Goal: Transaction & Acquisition: Purchase product/service

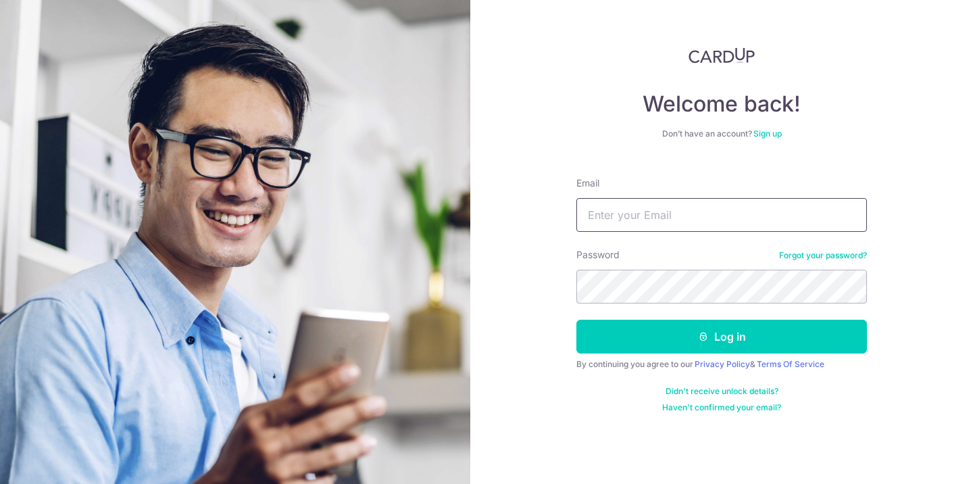
type input "Mikeostro92@gmail.com"
click at [722, 337] on button "Log in" at bounding box center [722, 337] width 291 height 34
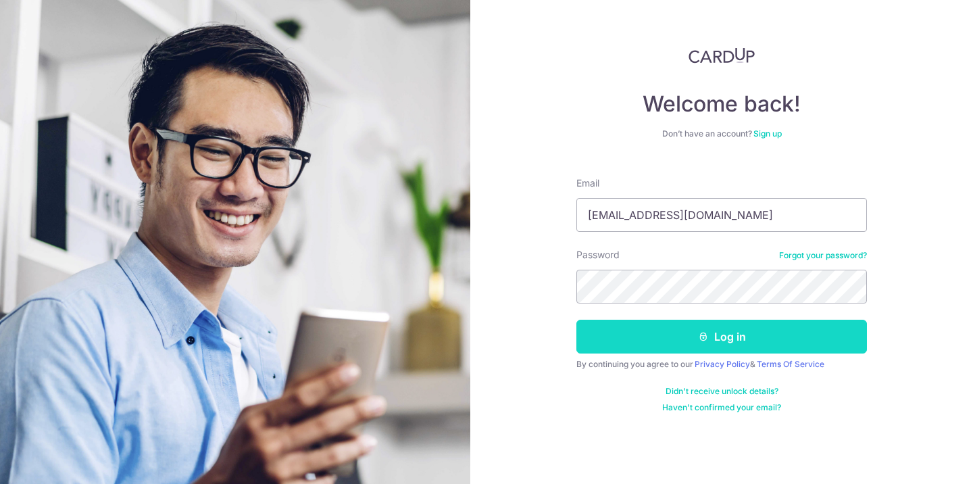
click at [664, 333] on button "Log in" at bounding box center [722, 337] width 291 height 34
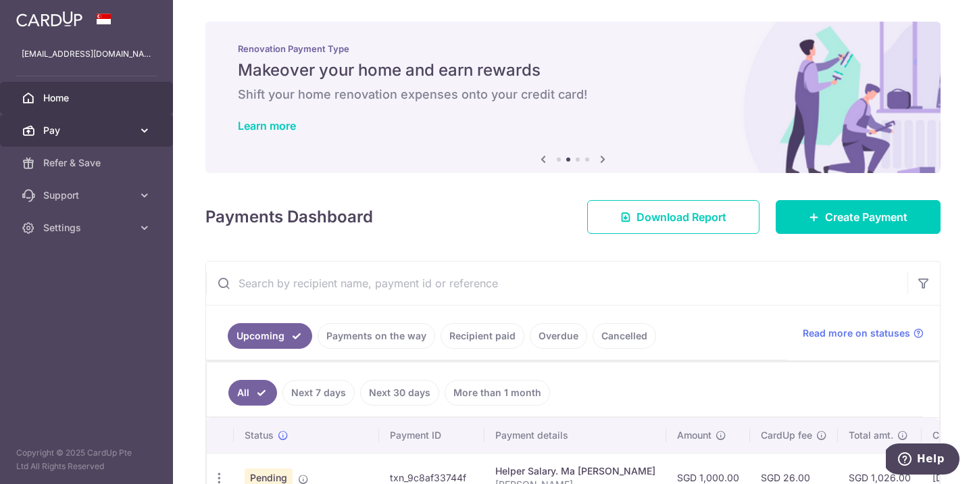
click at [122, 135] on span "Pay" at bounding box center [87, 131] width 89 height 14
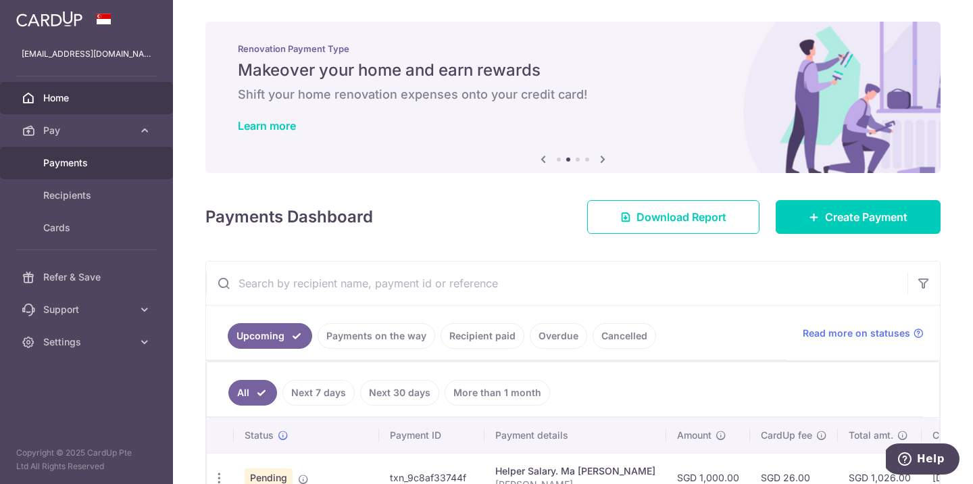
click at [105, 162] on span "Payments" at bounding box center [87, 163] width 89 height 14
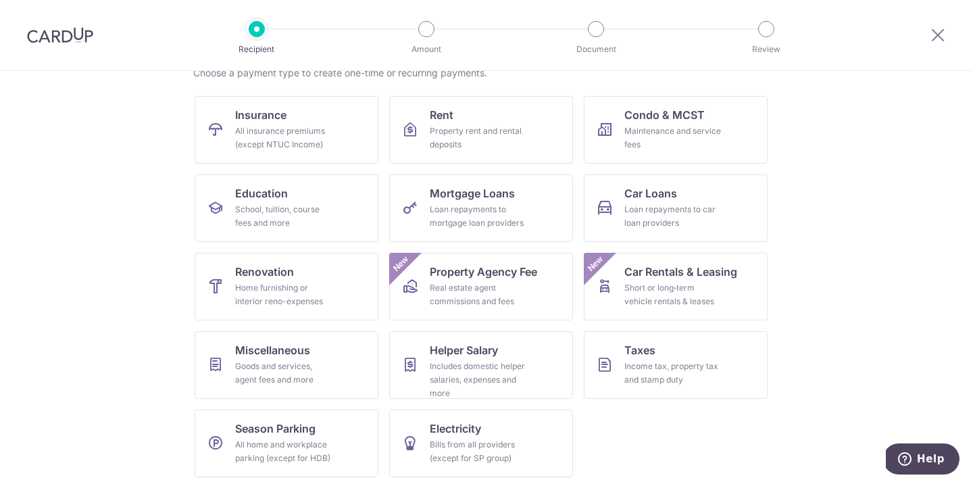
scroll to position [121, 0]
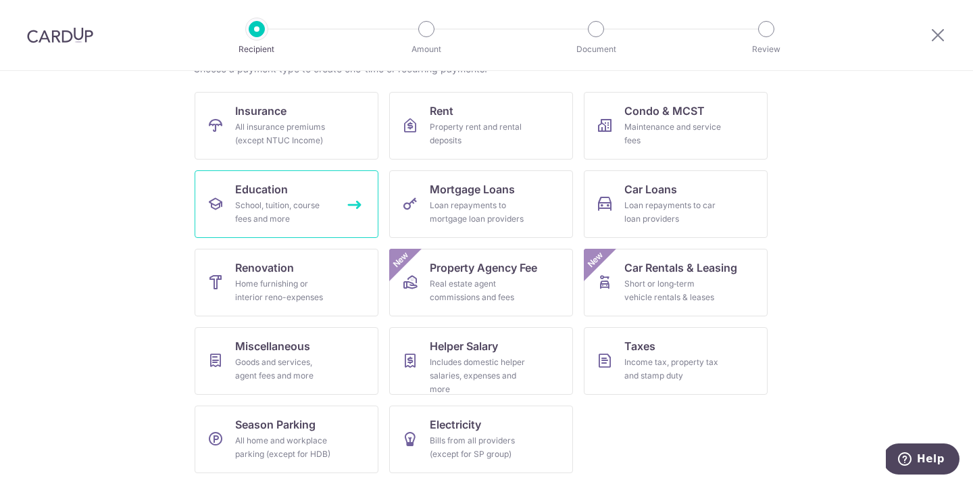
click at [307, 211] on div "School, tuition, course fees and more" at bounding box center [283, 212] width 97 height 27
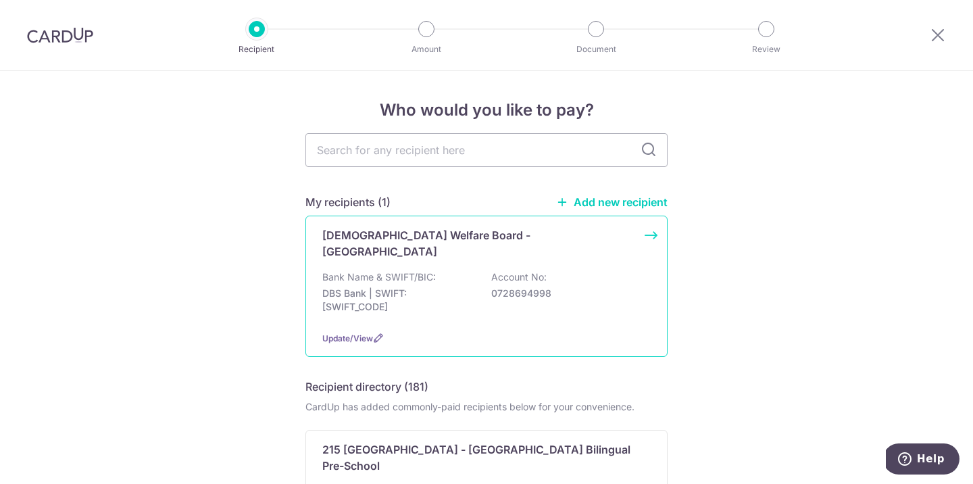
click at [419, 308] on div "Jewish Welfare Board - Ganenu Bank Name & SWIFT/BIC: DBS Bank | SWIFT: DBSSSGSG…" at bounding box center [486, 286] width 362 height 141
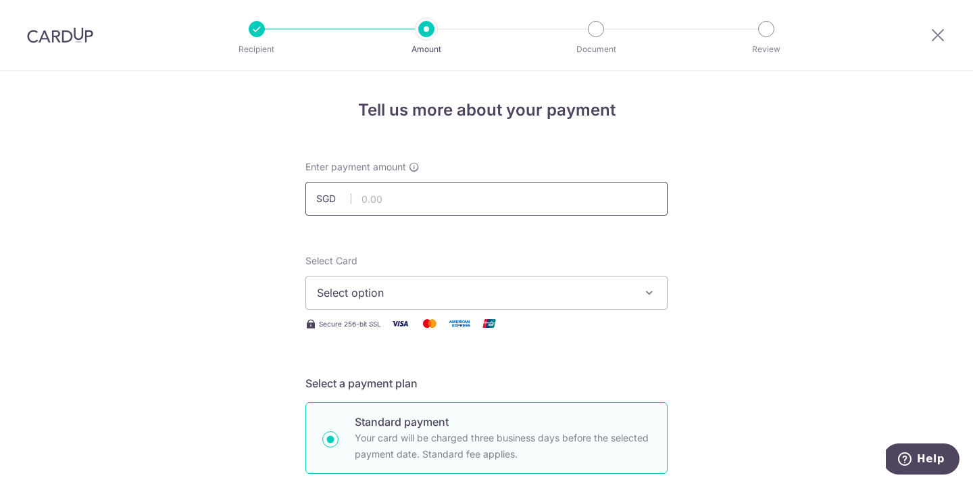
click at [485, 191] on input "text" at bounding box center [486, 199] width 362 height 34
type input "5,395.50"
click at [470, 291] on span "Select option" at bounding box center [474, 293] width 315 height 16
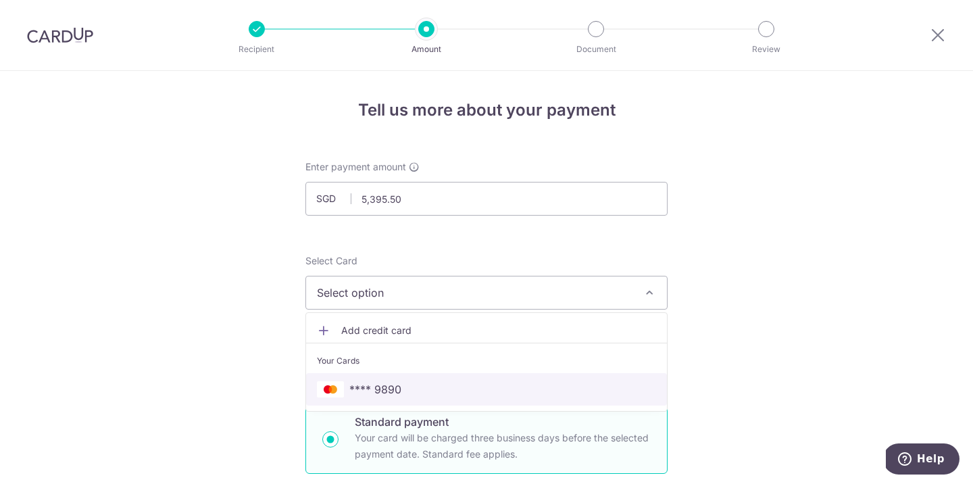
click at [408, 391] on span "**** 9890" at bounding box center [486, 389] width 339 height 16
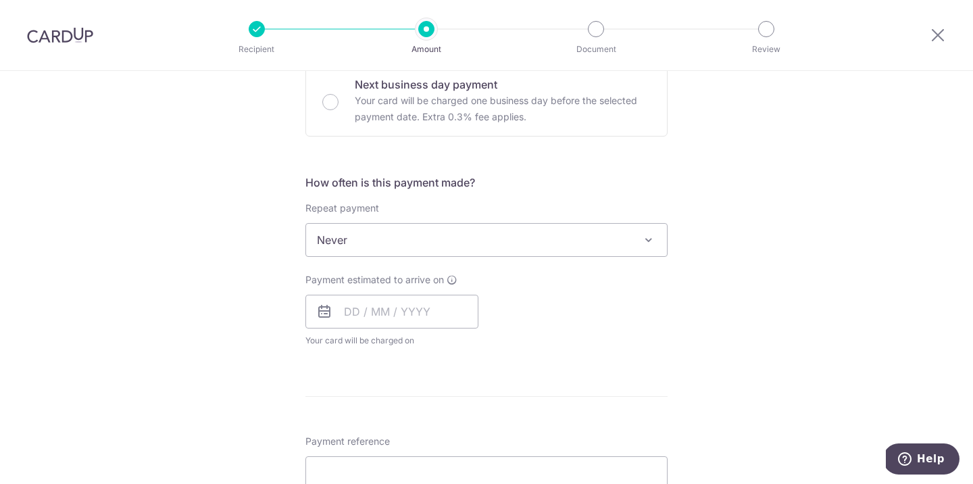
scroll to position [428, 0]
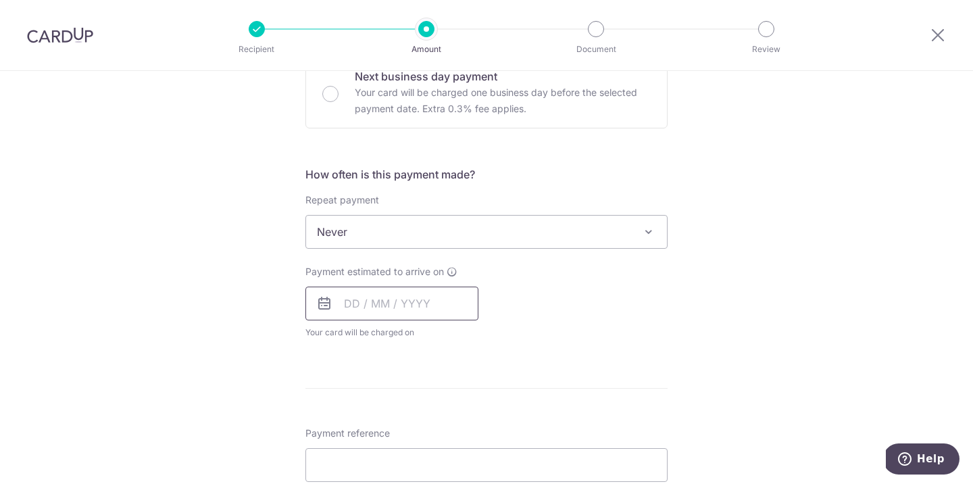
click at [441, 312] on input "text" at bounding box center [391, 304] width 173 height 34
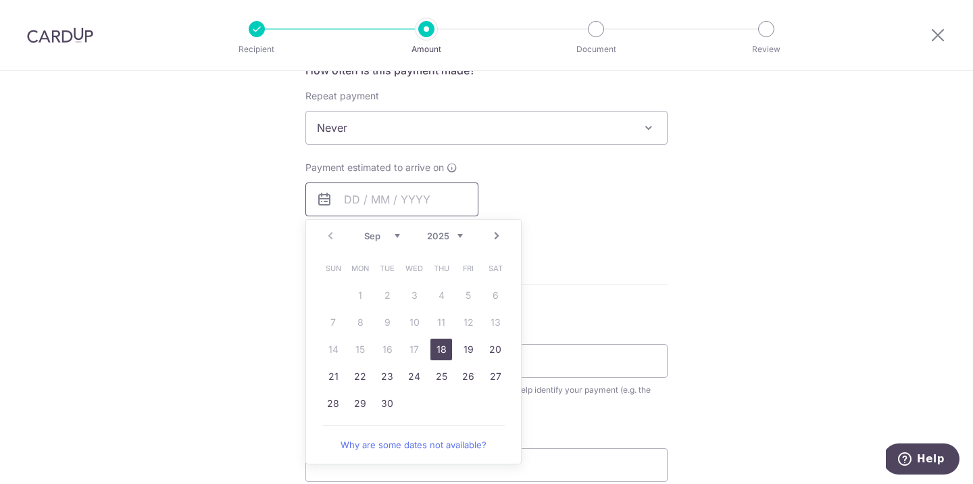
scroll to position [541, 0]
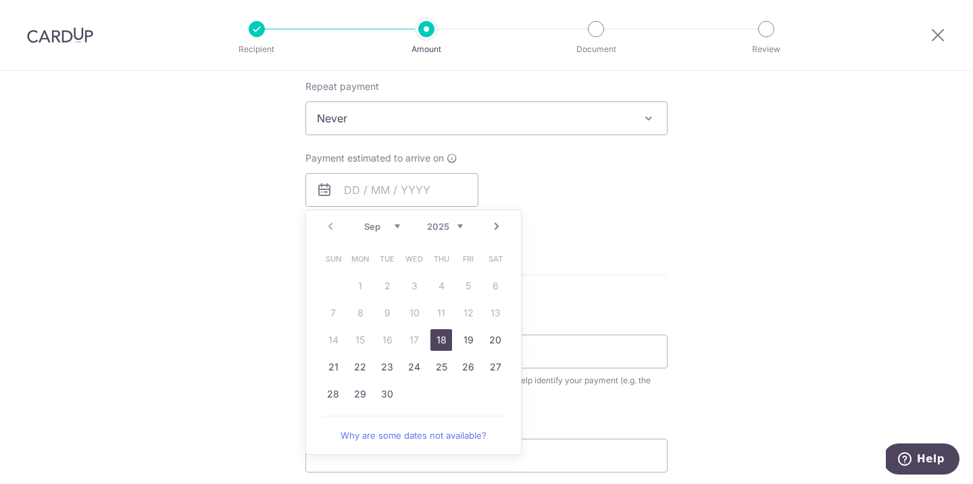
click at [443, 347] on link "18" at bounding box center [442, 340] width 22 height 22
type input "[DATE]"
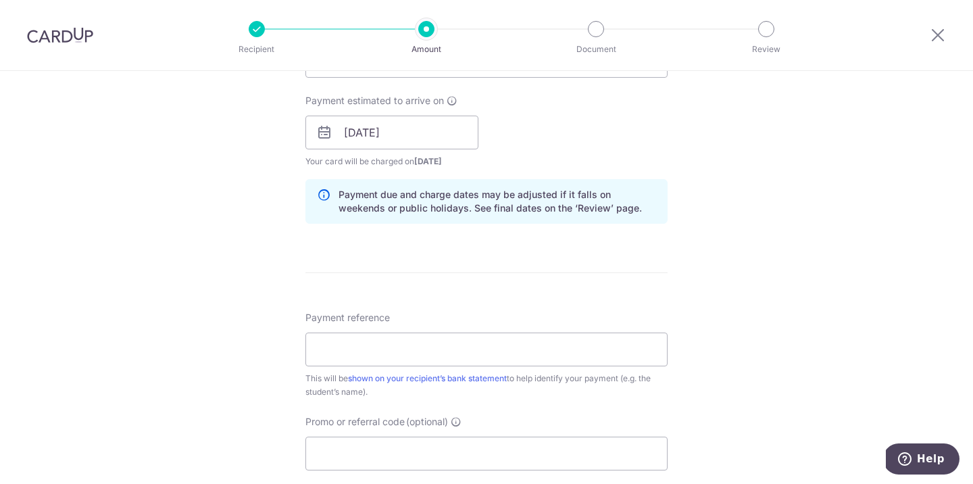
scroll to position [654, 0]
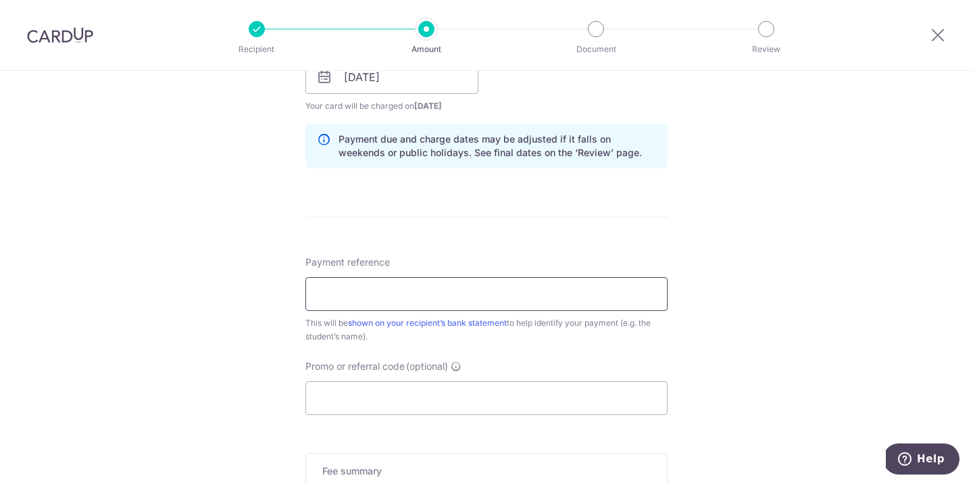
click at [401, 295] on input "Payment reference" at bounding box center [486, 294] width 362 height 34
paste input "GAN-0520"
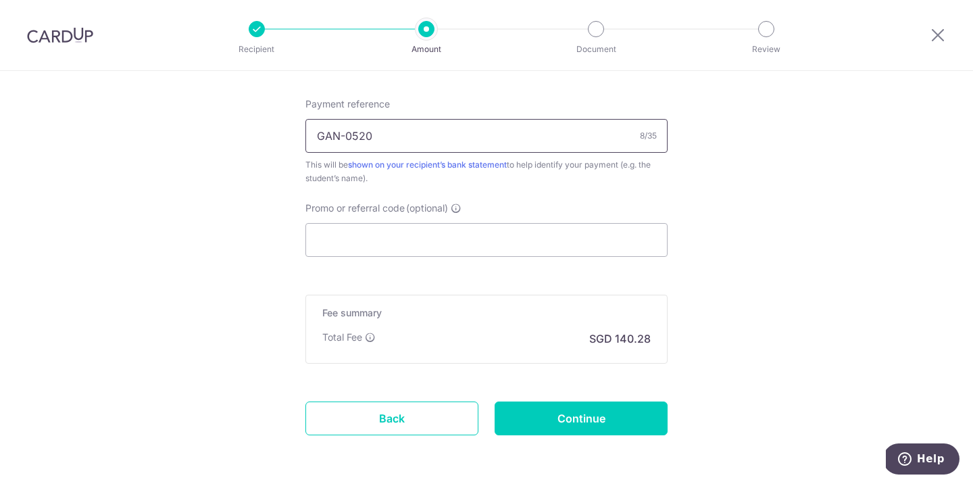
scroll to position [813, 0]
type input "GAN-0520"
click at [581, 422] on input "Continue" at bounding box center [581, 418] width 173 height 34
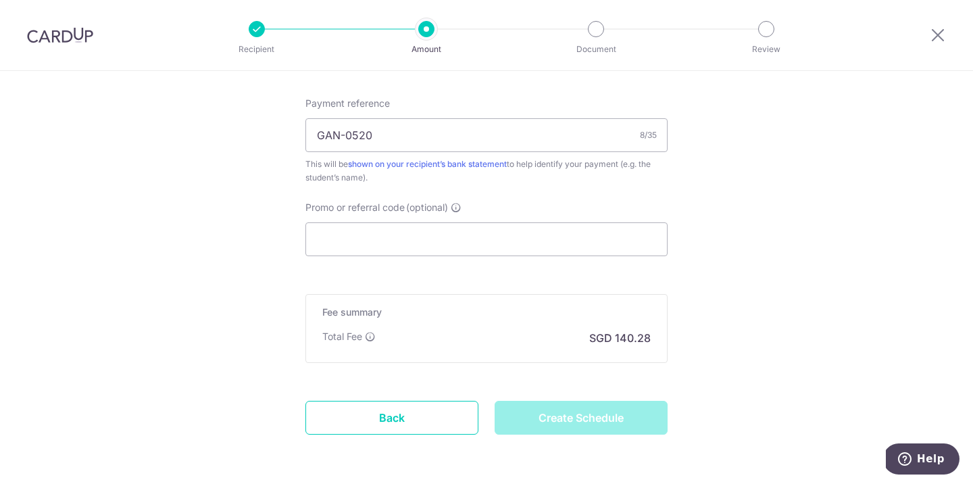
type input "Create Schedule"
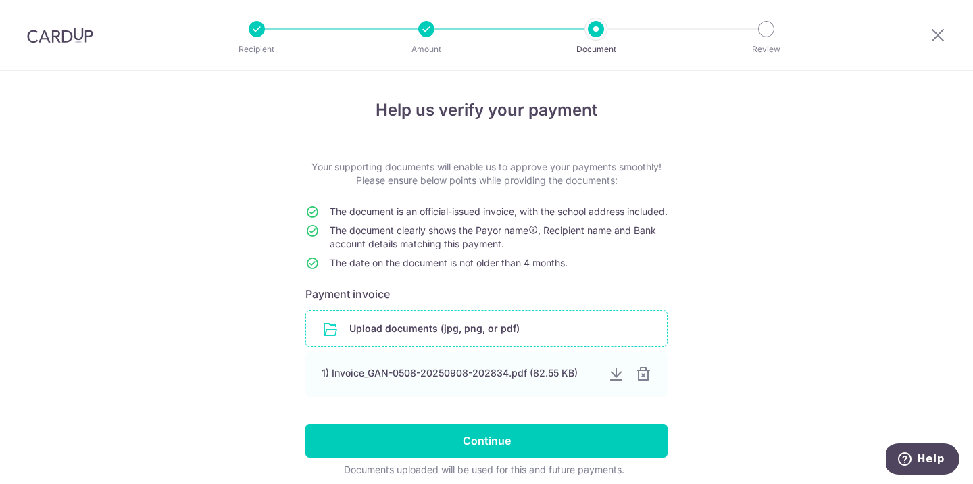
click at [433, 346] on input "file" at bounding box center [486, 328] width 361 height 35
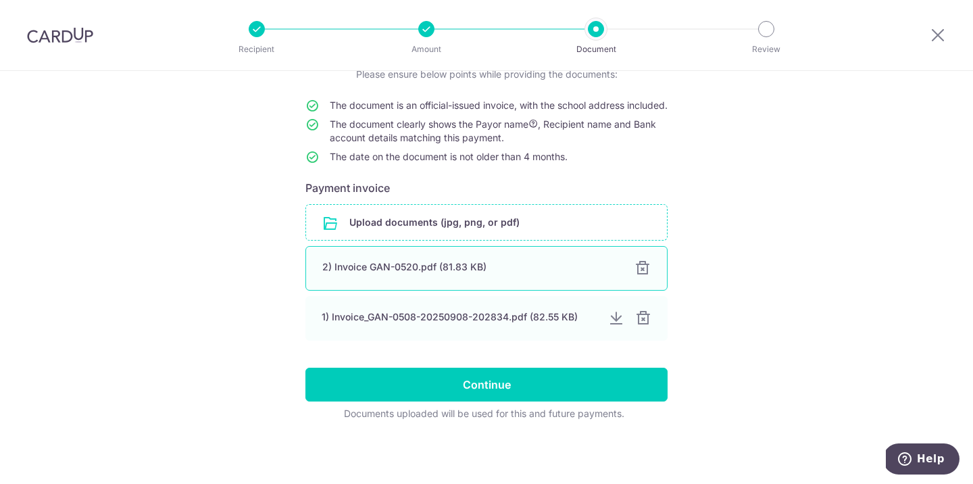
scroll to position [120, 0]
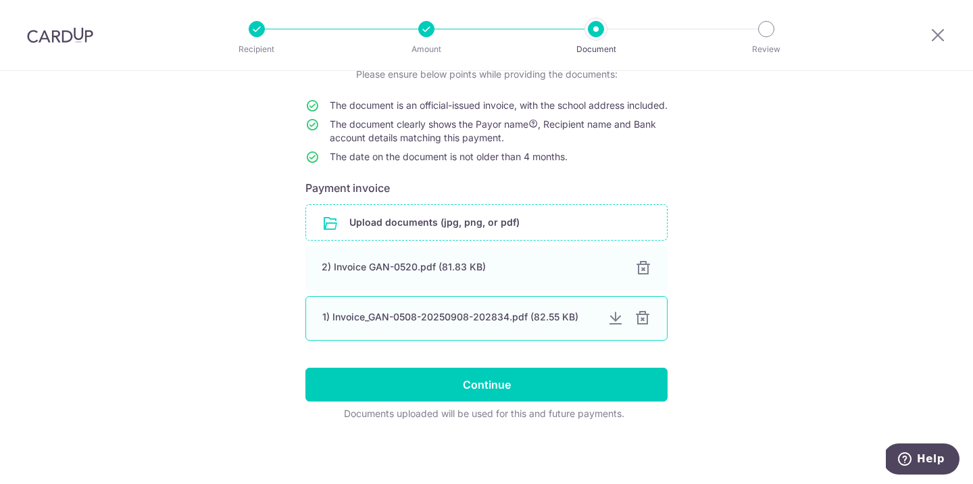
click at [529, 322] on div "1) Invoice_GAN-0508-20250908-202834.pdf (82.55 KB)" at bounding box center [459, 317] width 274 height 14
click at [618, 320] on div at bounding box center [616, 318] width 16 height 16
click at [641, 312] on div at bounding box center [643, 318] width 16 height 16
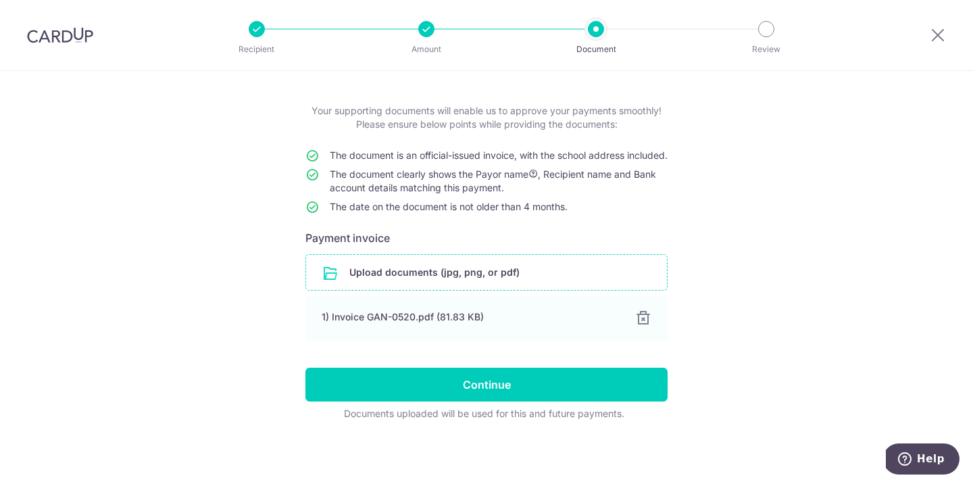
scroll to position [70, 0]
click at [493, 268] on input "file" at bounding box center [486, 272] width 361 height 35
click at [437, 278] on input "file" at bounding box center [486, 272] width 361 height 35
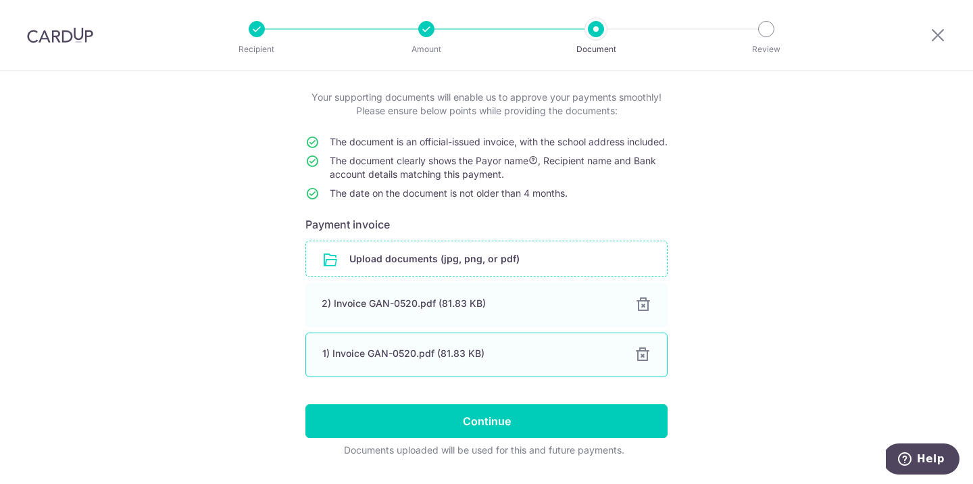
click at [639, 363] on div at bounding box center [643, 355] width 16 height 16
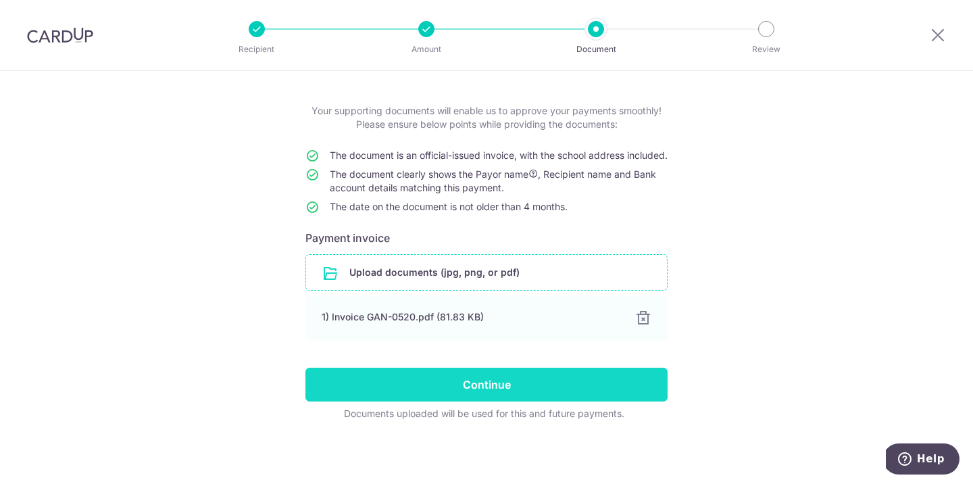
click at [591, 382] on input "Continue" at bounding box center [486, 385] width 362 height 34
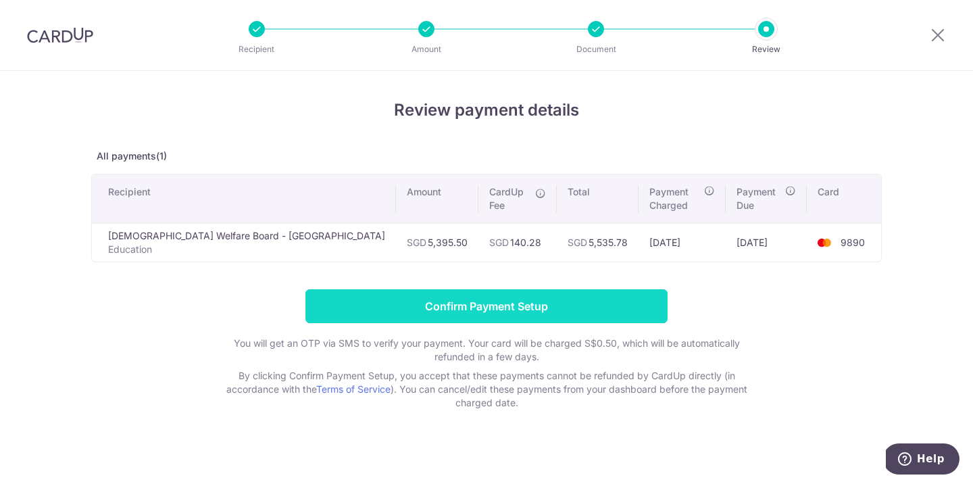
click at [622, 294] on input "Confirm Payment Setup" at bounding box center [486, 306] width 362 height 34
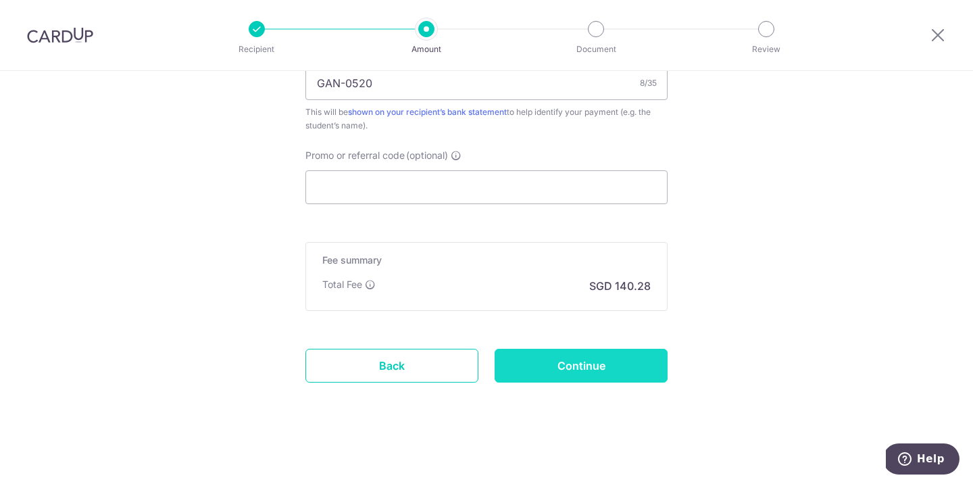
scroll to position [921, 0]
click at [564, 374] on input "Continue" at bounding box center [581, 366] width 173 height 34
type input "Update Schedule"
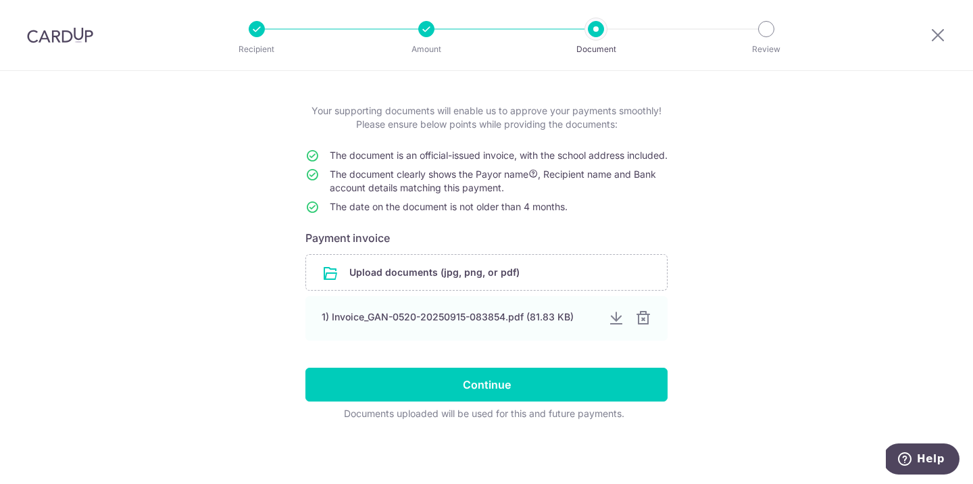
scroll to position [70, 0]
click at [497, 285] on input "file" at bounding box center [486, 272] width 361 height 35
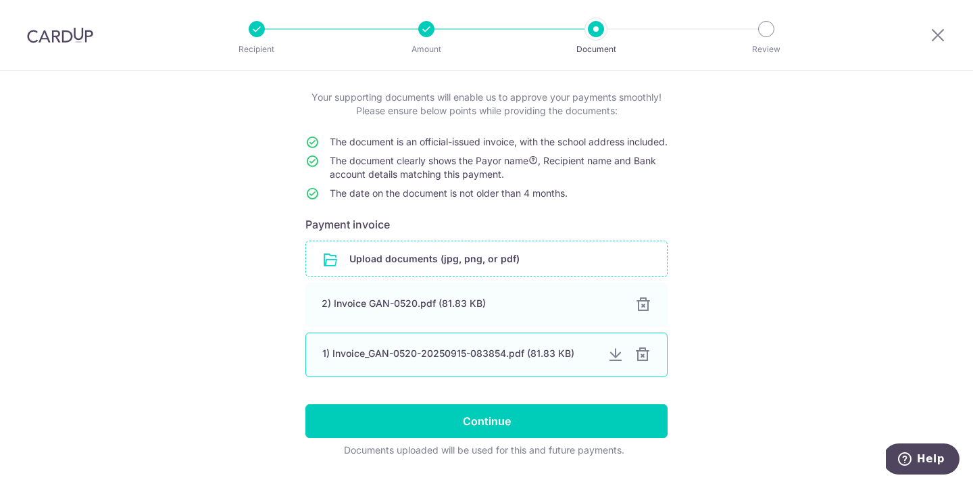
click at [646, 363] on div at bounding box center [643, 355] width 16 height 16
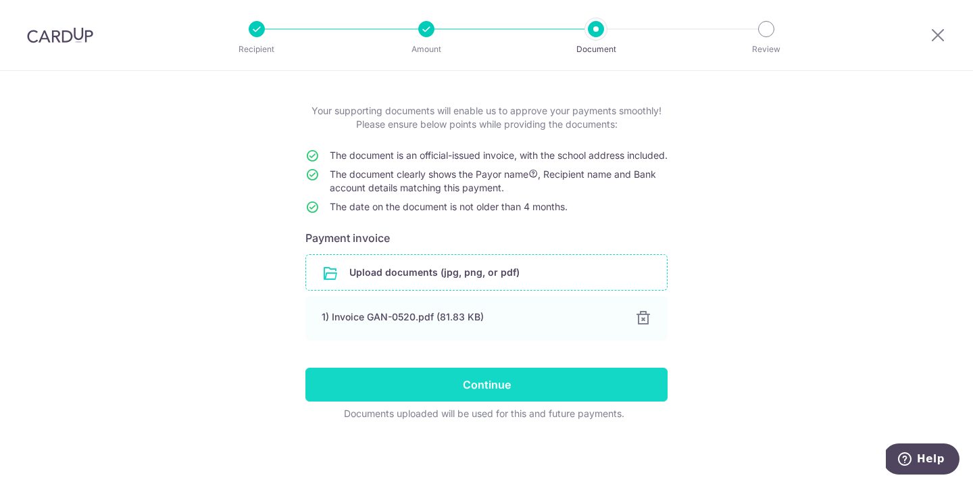
click at [631, 389] on input "Continue" at bounding box center [486, 385] width 362 height 34
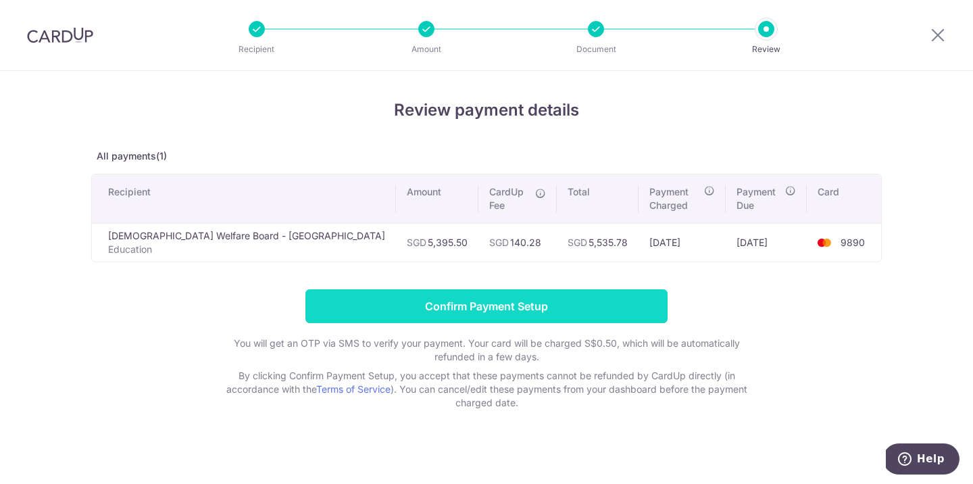
click at [554, 298] on input "Confirm Payment Setup" at bounding box center [486, 306] width 362 height 34
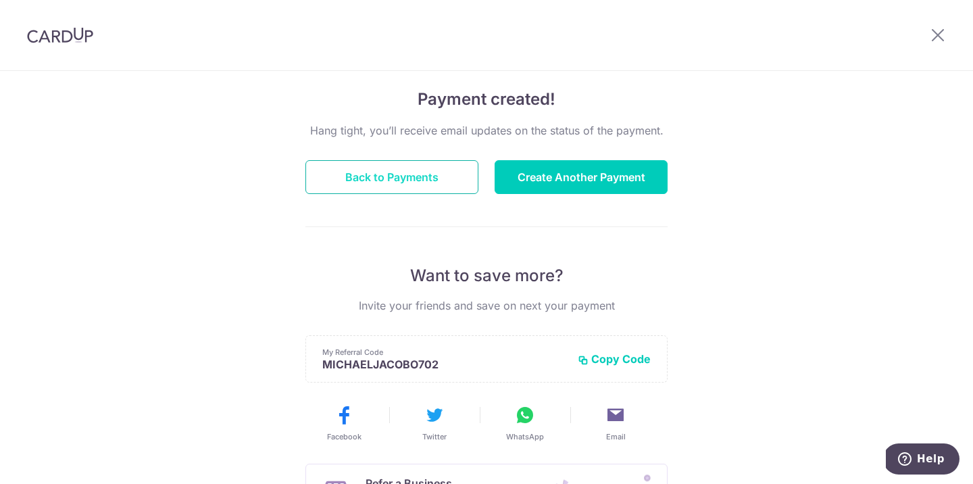
scroll to position [96, 0]
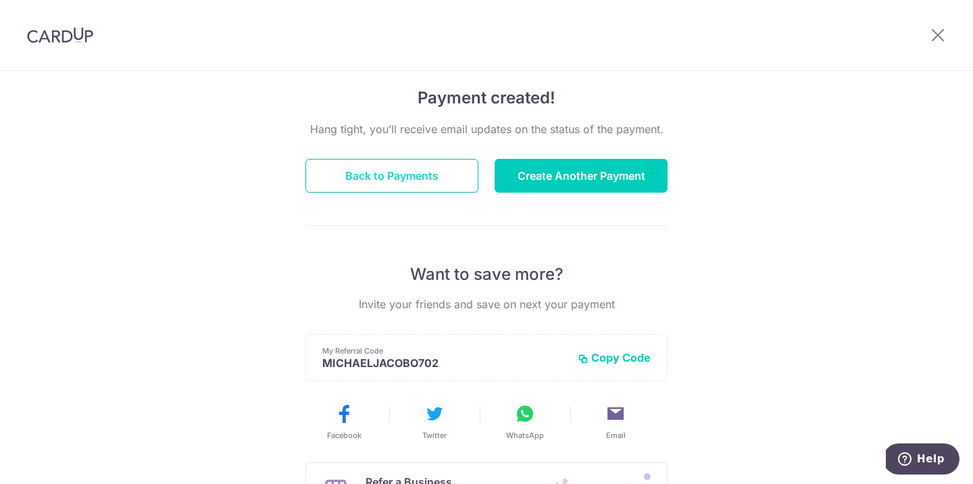
click at [436, 180] on button "Back to Payments" at bounding box center [391, 176] width 173 height 34
